Goal: Information Seeking & Learning: Learn about a topic

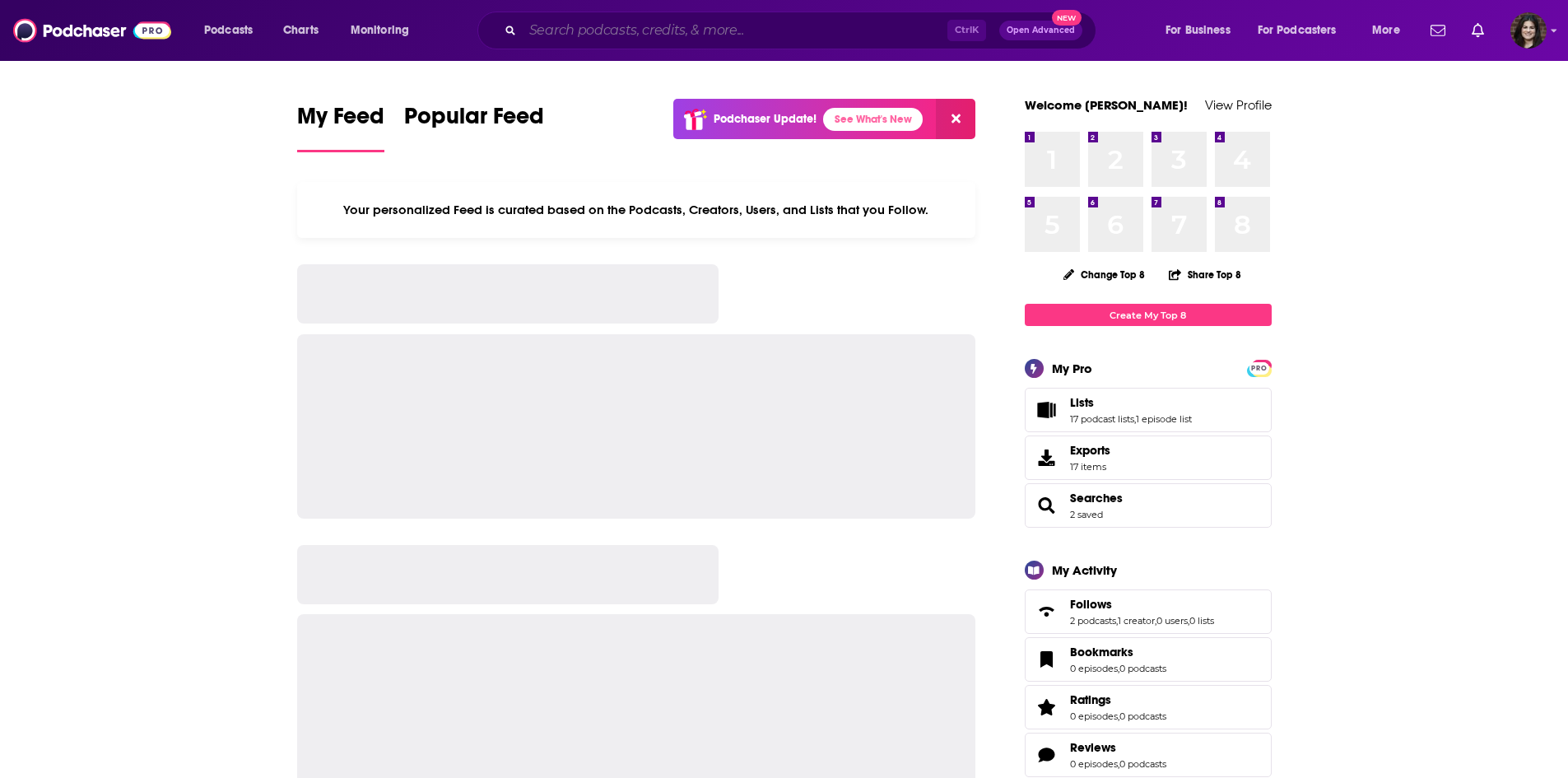
click at [722, 40] on input "Search podcasts, credits, & more..." at bounding box center [734, 30] width 424 height 26
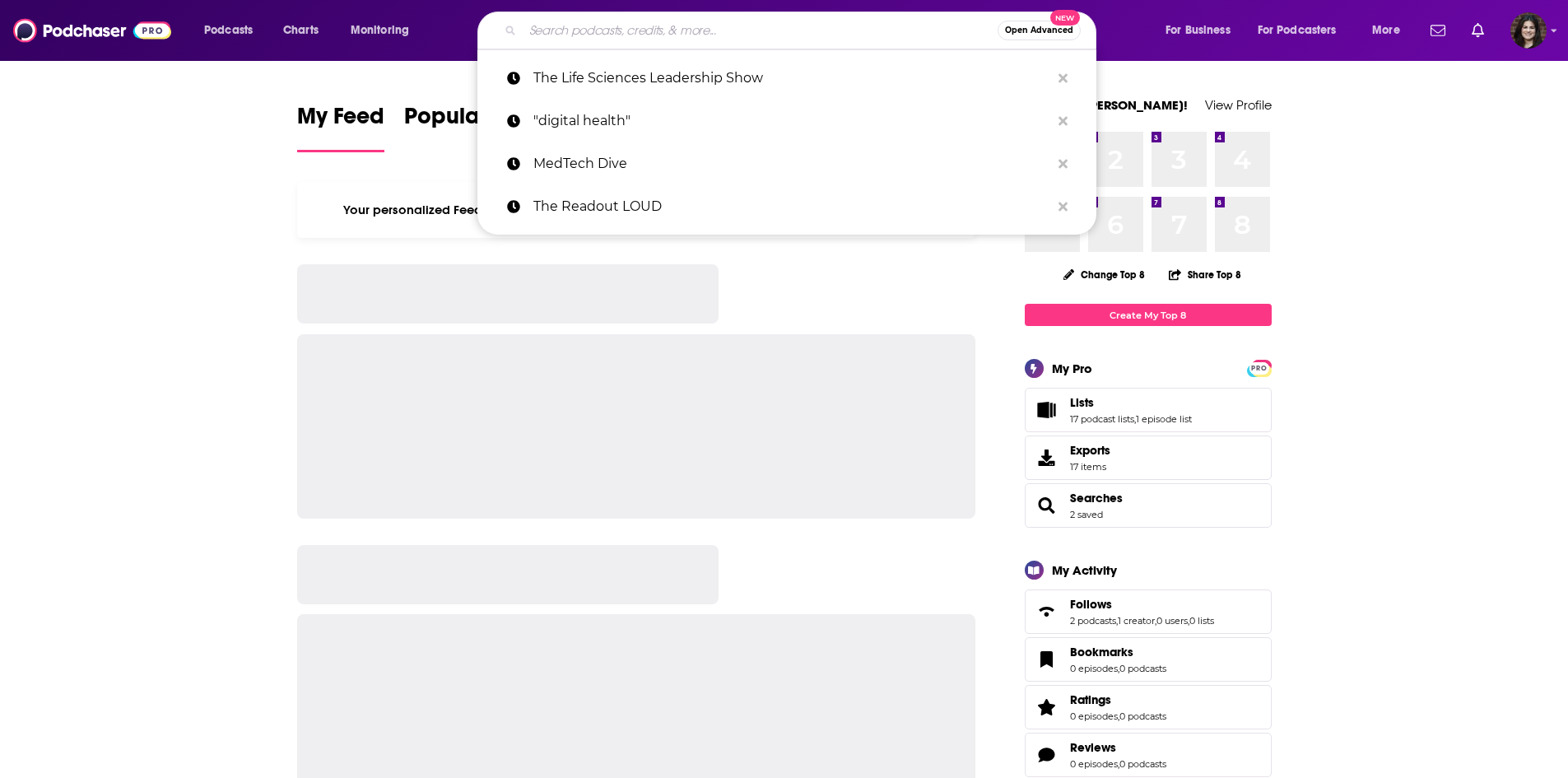
paste input "[PERSON_NAME] & Company"
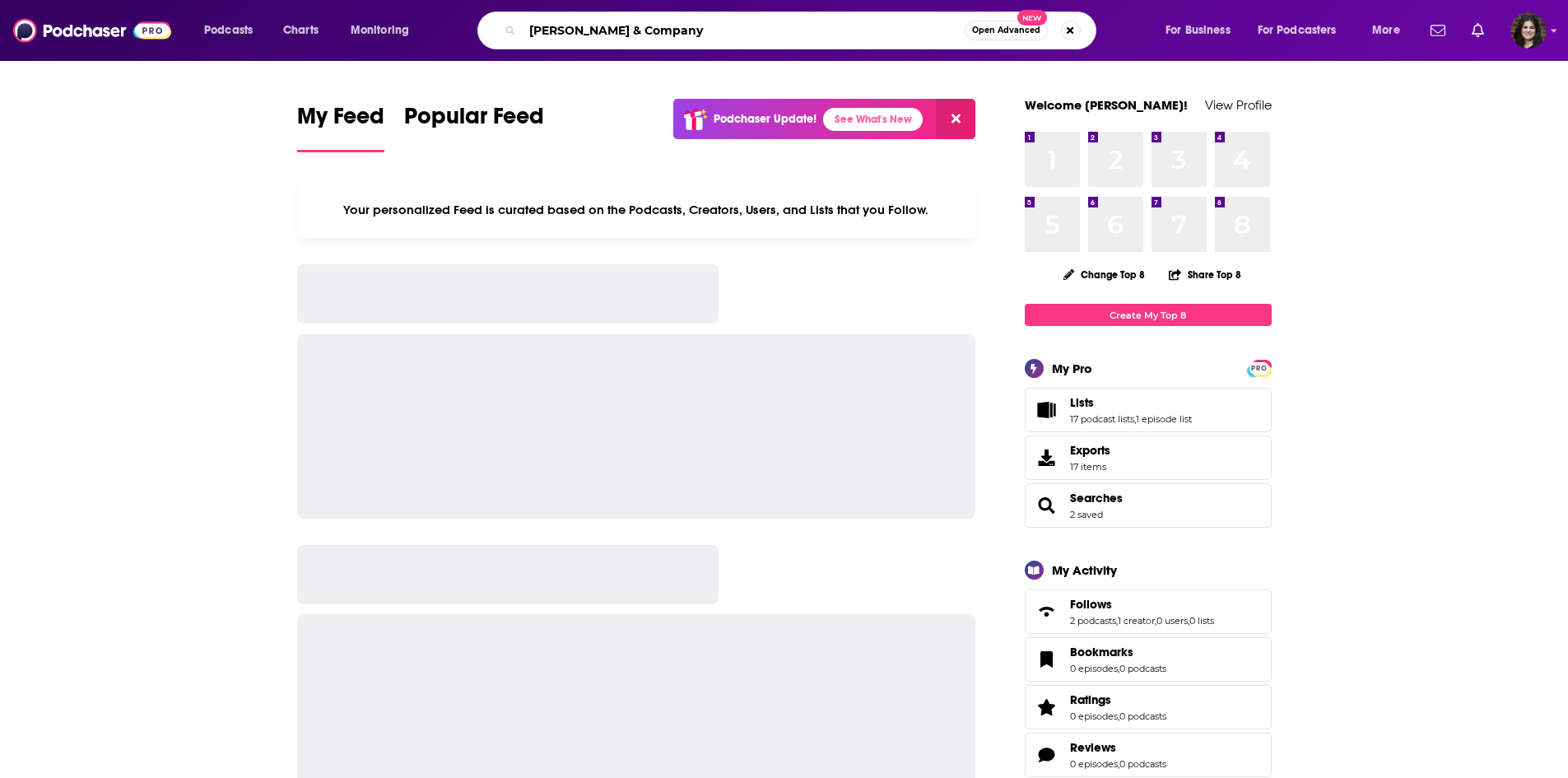
type input "[PERSON_NAME] & Company"
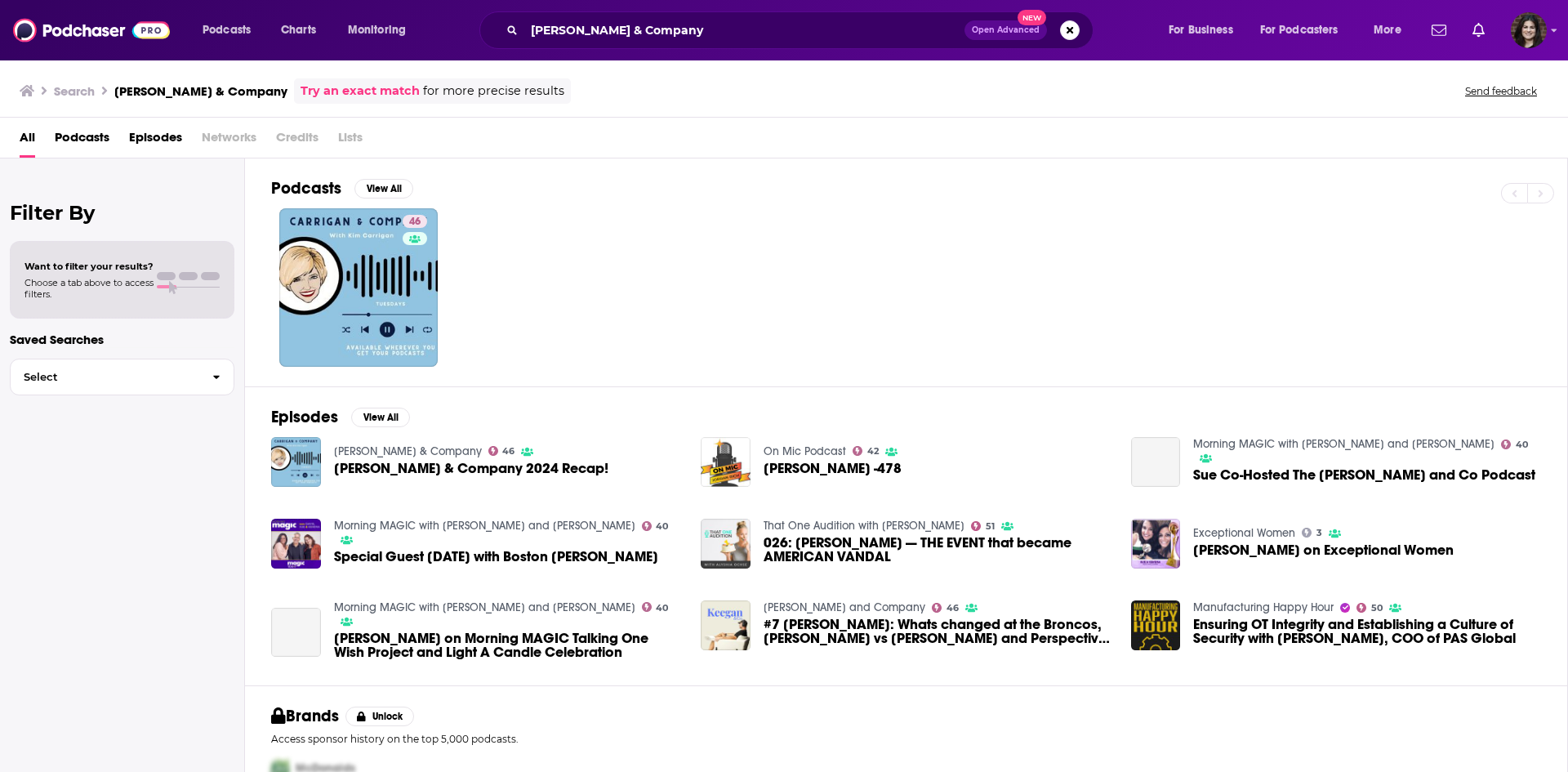
click at [442, 290] on div "46" at bounding box center [918, 288] width 1295 height 159
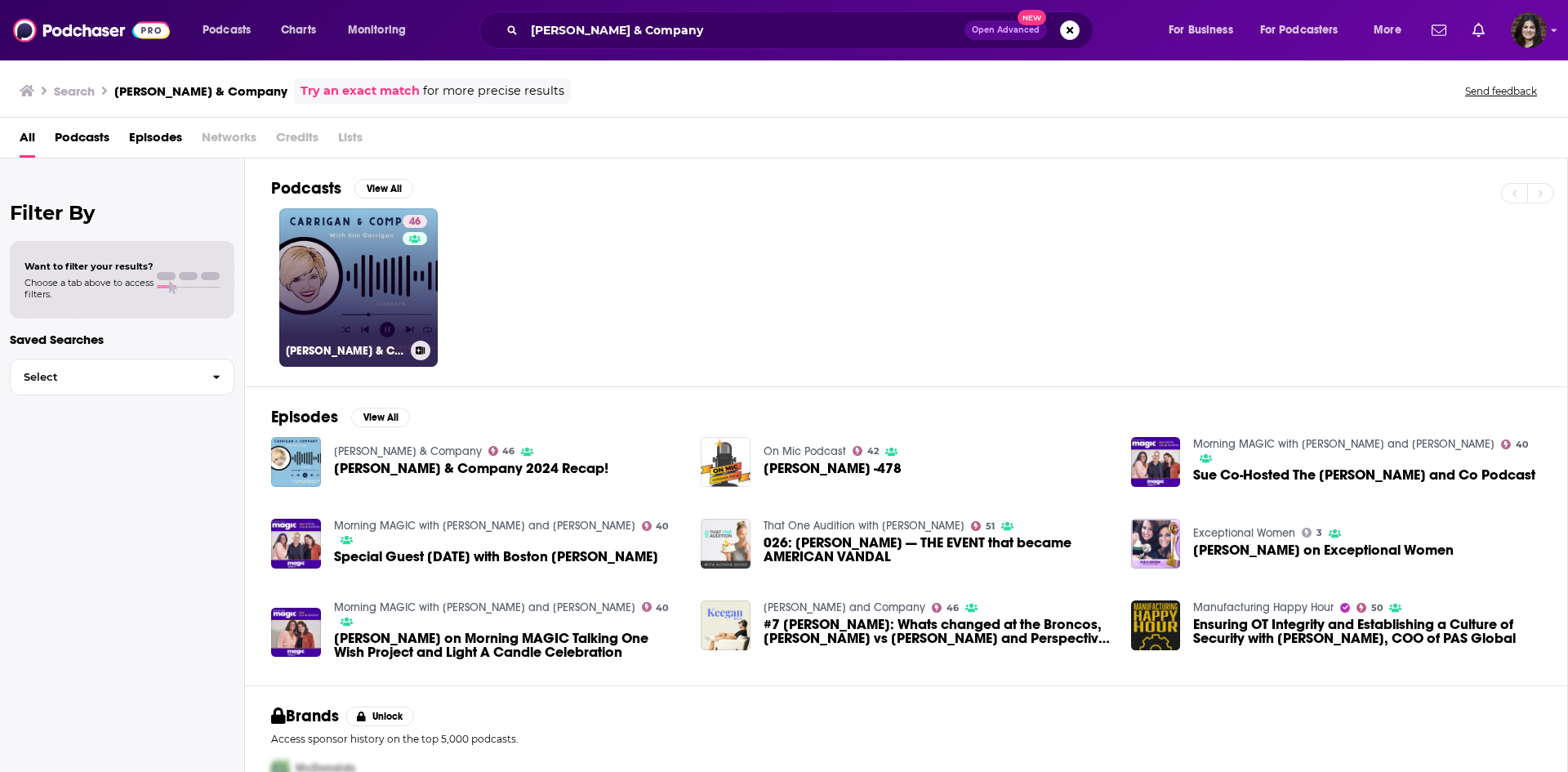
click at [375, 270] on link "46 [PERSON_NAME] & Company" at bounding box center [358, 288] width 159 height 159
